Goal: Find specific page/section: Find specific page/section

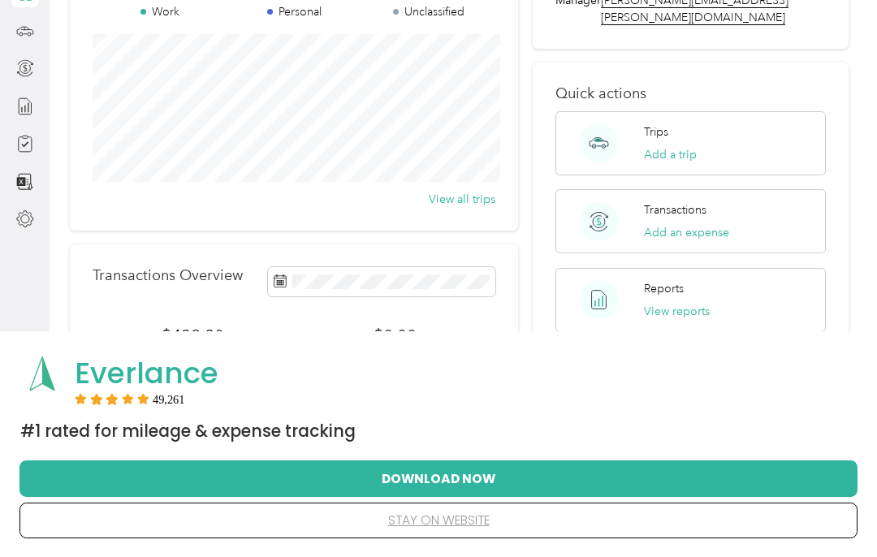
scroll to position [117, 0]
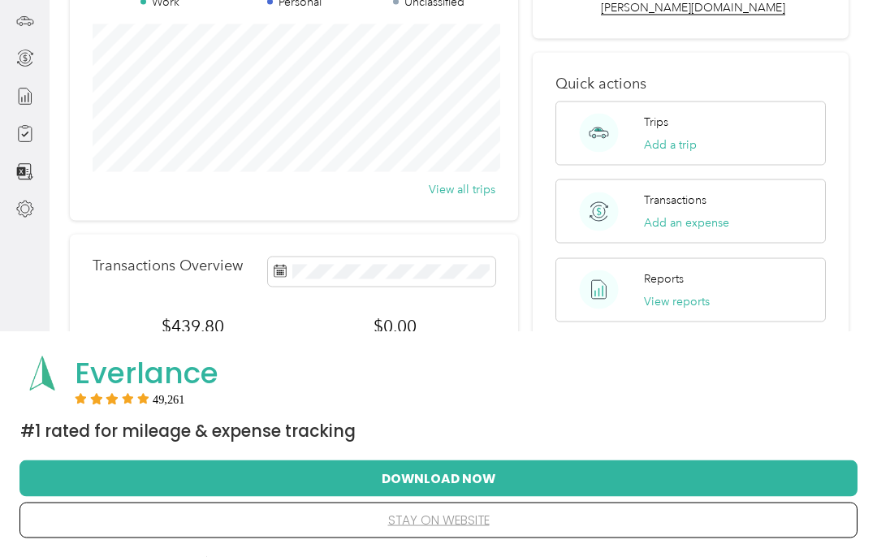
click at [761, 258] on div "Reports View reports" at bounding box center [690, 290] width 271 height 64
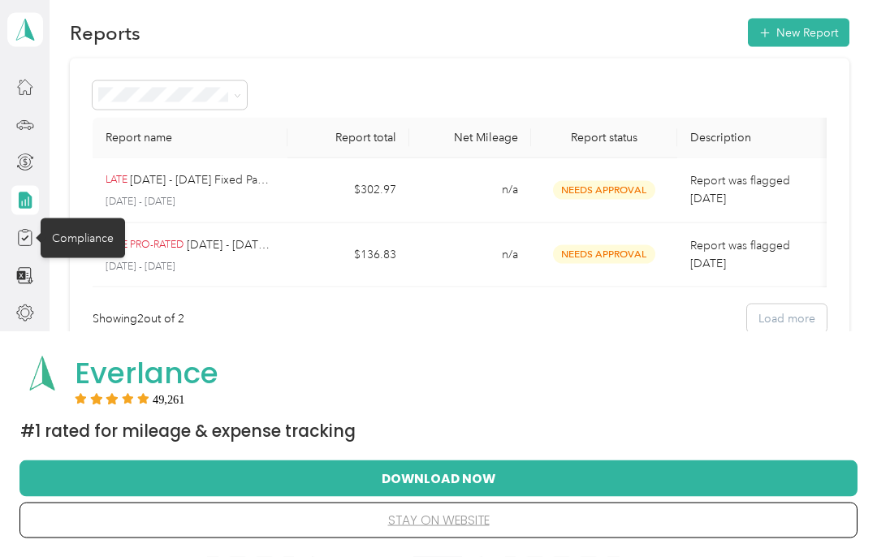
scroll to position [16, 0]
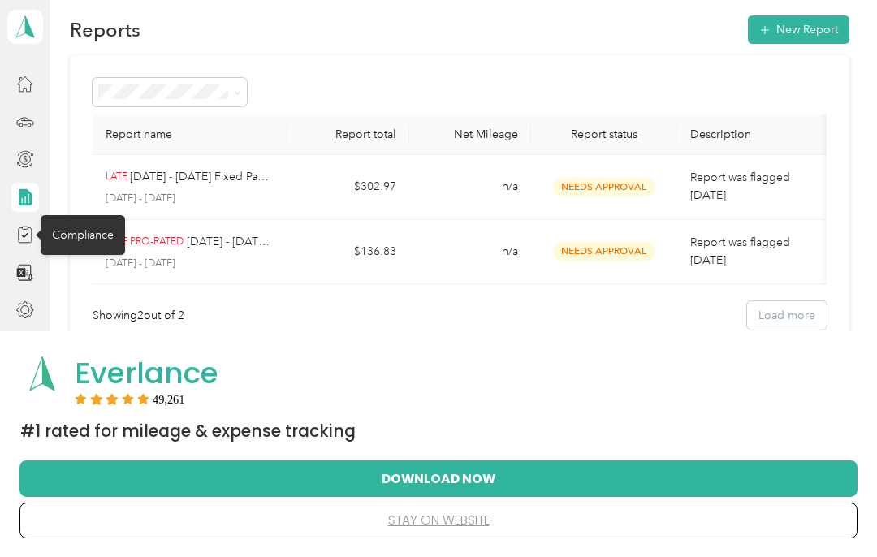
click at [41, 228] on div "Compliance" at bounding box center [83, 235] width 84 height 40
click at [97, 240] on div "Compliance" at bounding box center [83, 235] width 84 height 40
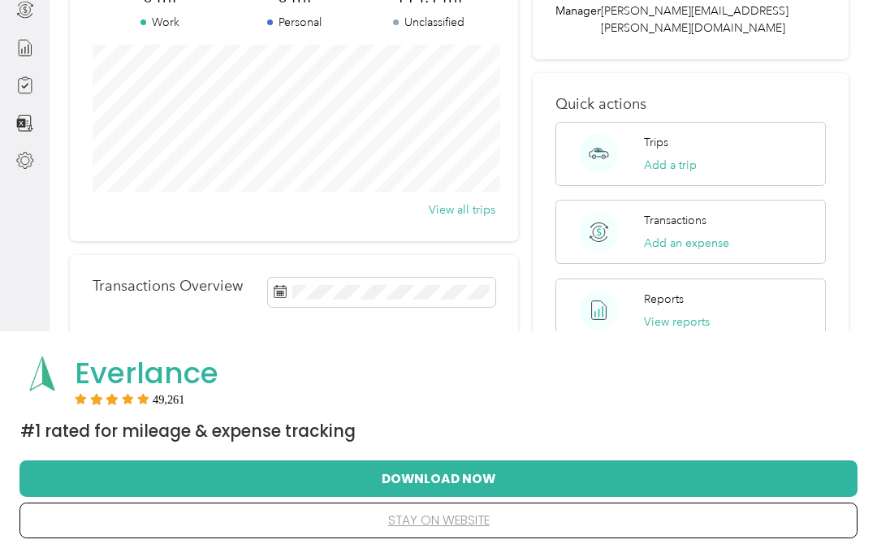
scroll to position [226, 0]
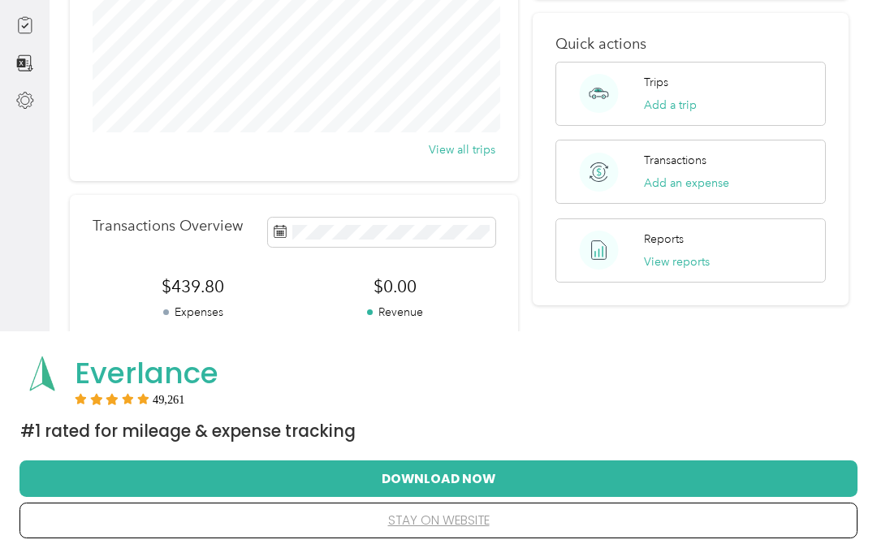
click at [423, 537] on button "stay on website" at bounding box center [438, 520] width 786 height 34
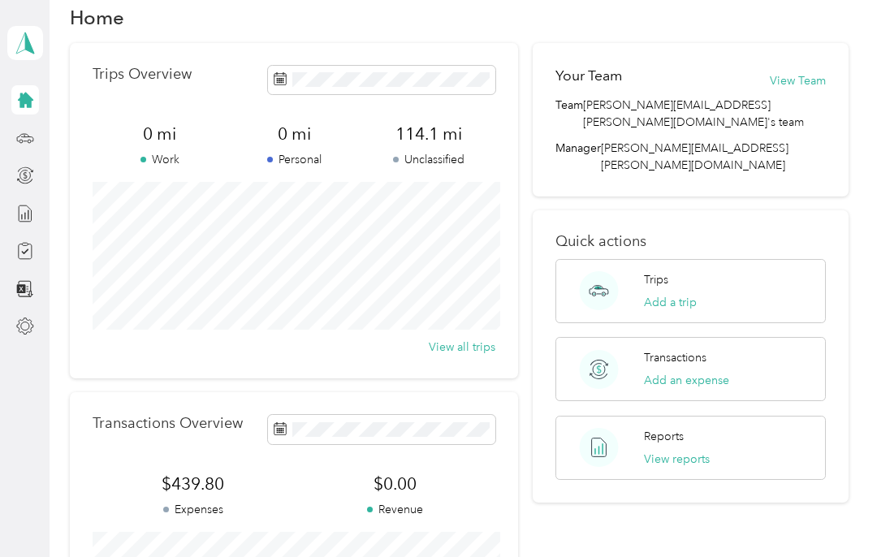
scroll to position [27, 0]
click at [17, 85] on div at bounding box center [25, 99] width 28 height 29
click at [29, 93] on icon at bounding box center [25, 100] width 15 height 15
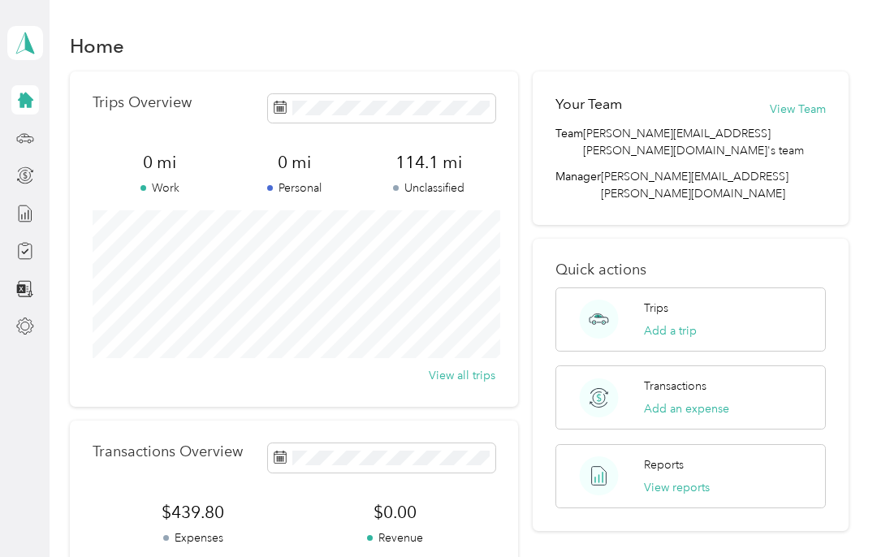
scroll to position [0, 0]
